Goal: Information Seeking & Learning: Learn about a topic

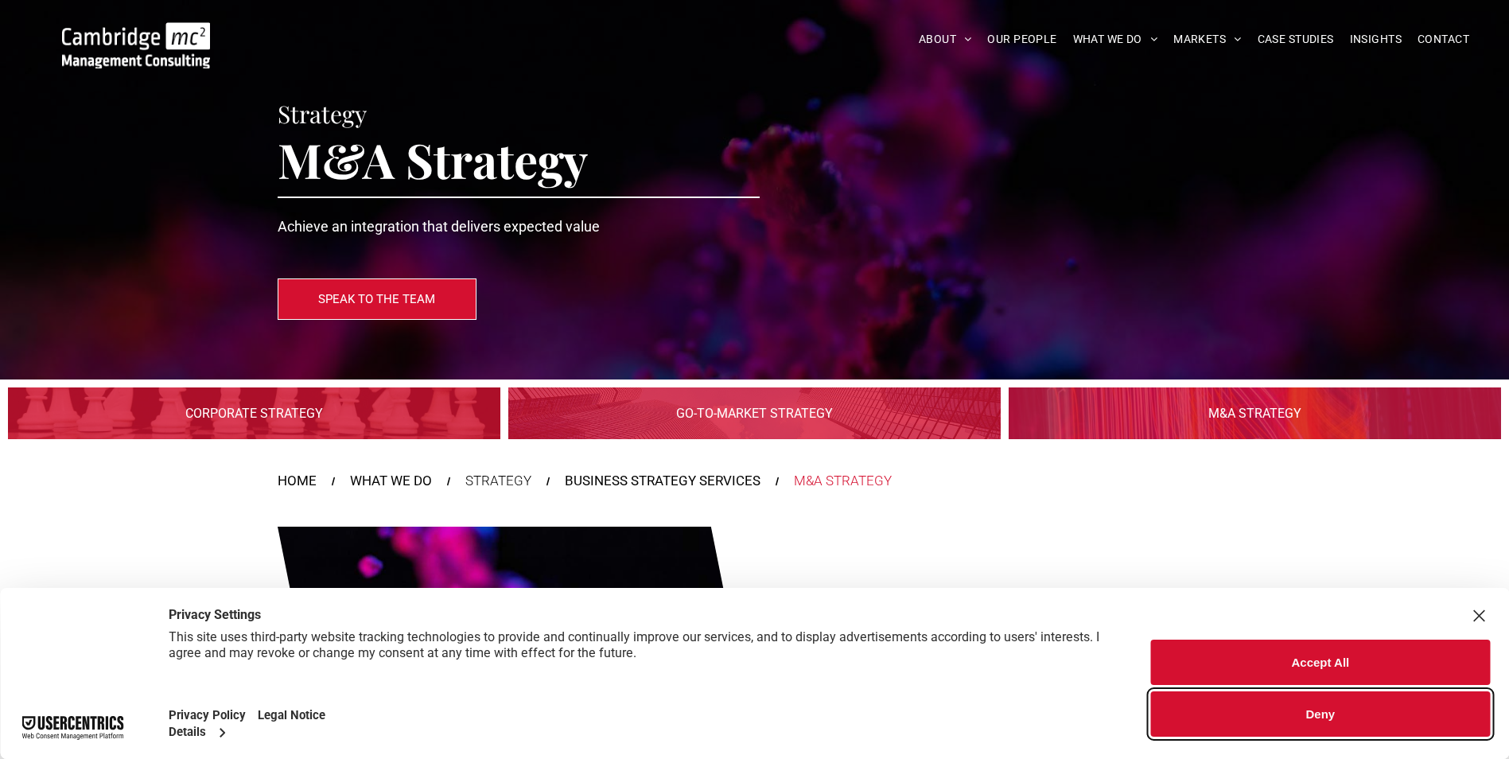
click at [1236, 716] on button "Deny" at bounding box center [1320, 713] width 339 height 45
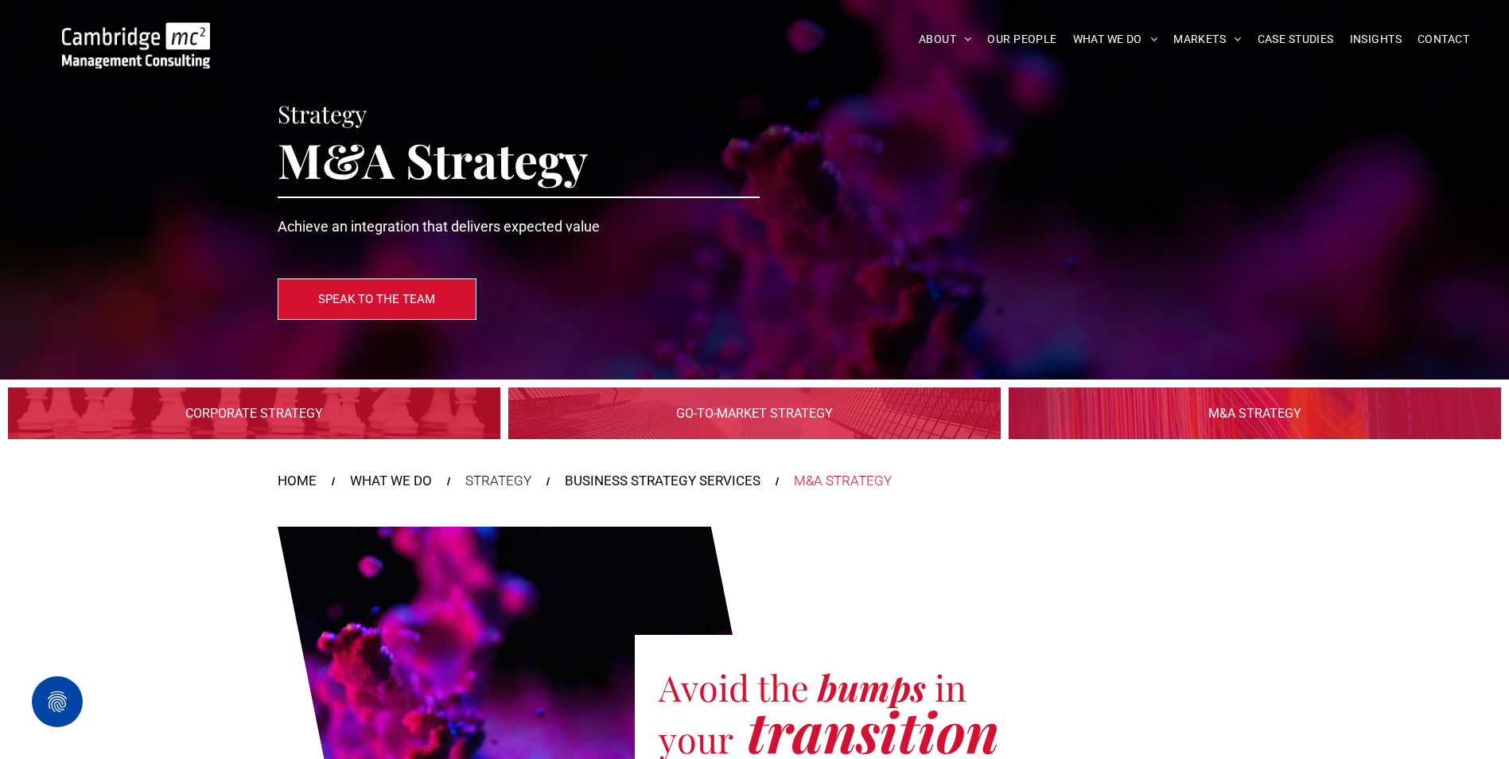
click at [775, 217] on div "Strategy M&A Strategy Achieve an integration that delivers expected value SPEAK…" at bounding box center [755, 190] width 955 height 276
click at [1229, 409] on link at bounding box center [1254, 413] width 522 height 55
click at [1276, 39] on span "CASE STUDIES" at bounding box center [1296, 39] width 76 height 25
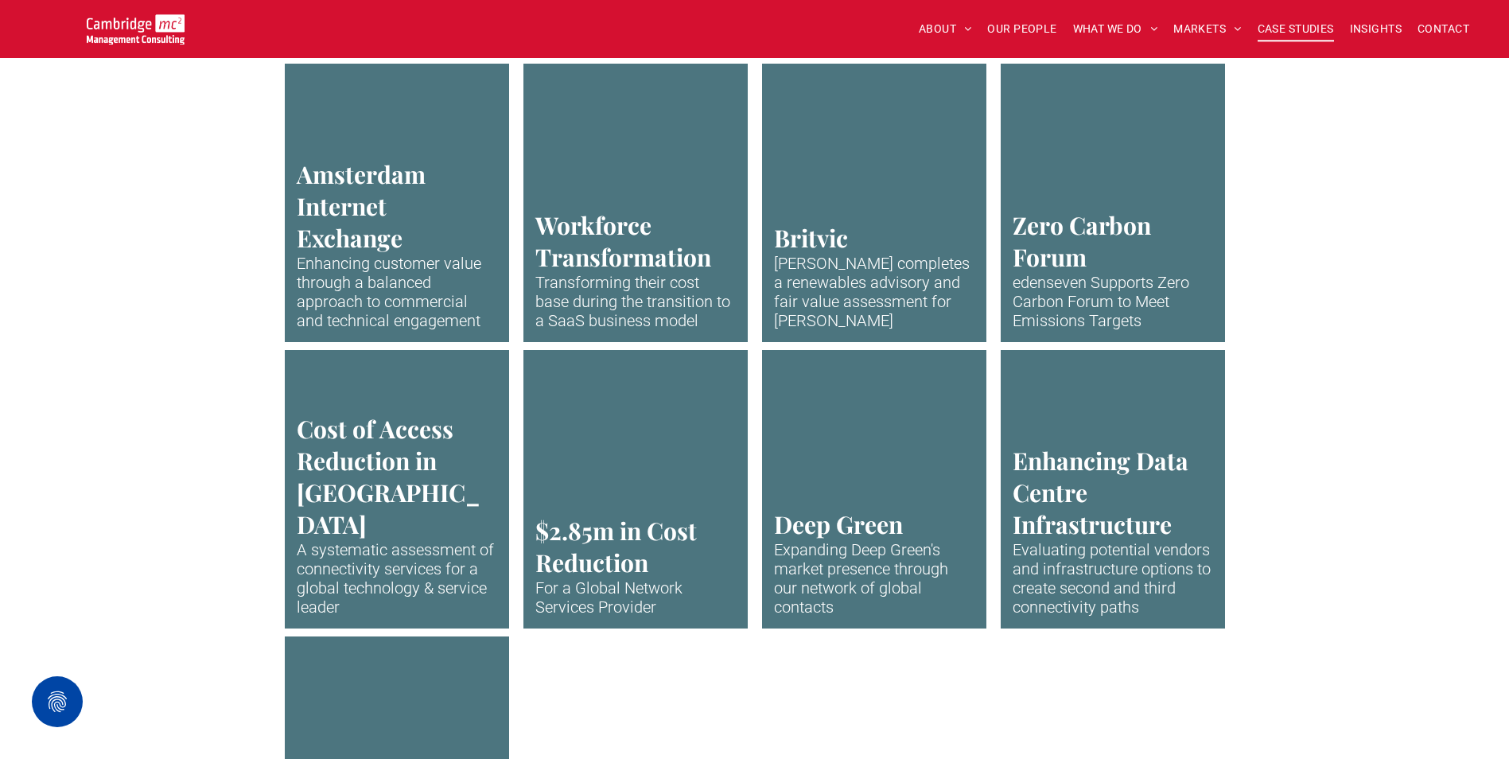
scroll to position [3212, 0]
